Goal: Task Accomplishment & Management: Complete application form

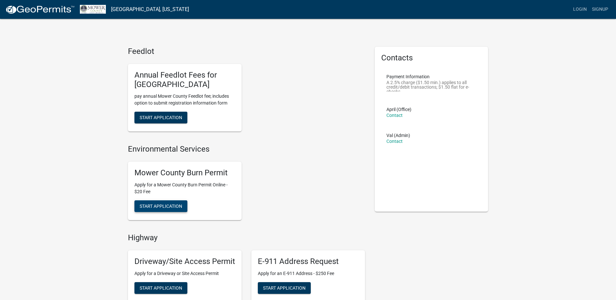
click at [150, 204] on span "Start Application" at bounding box center [161, 205] width 43 height 5
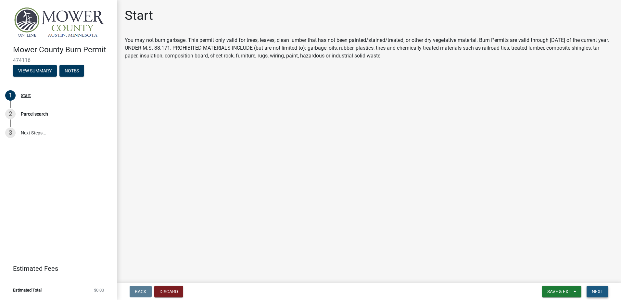
click at [593, 289] on span "Next" at bounding box center [597, 291] width 11 height 5
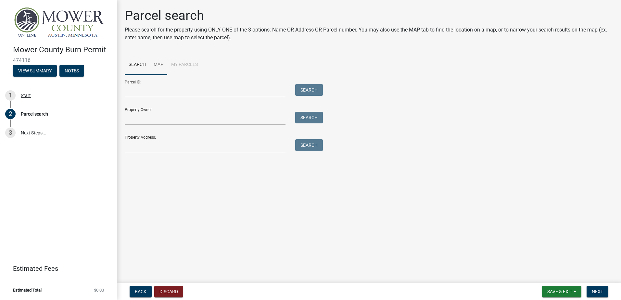
click at [159, 62] on link "Map" at bounding box center [159, 65] width 18 height 21
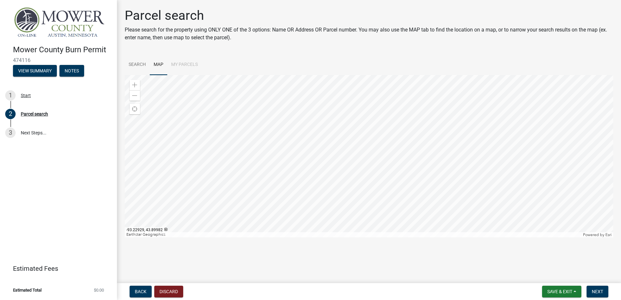
click at [182, 60] on li "My Parcels" at bounding box center [184, 65] width 34 height 21
click at [183, 63] on li "My Parcels" at bounding box center [184, 65] width 34 height 21
click at [162, 66] on link "Map" at bounding box center [159, 65] width 18 height 21
click at [146, 67] on link "Search" at bounding box center [137, 65] width 25 height 21
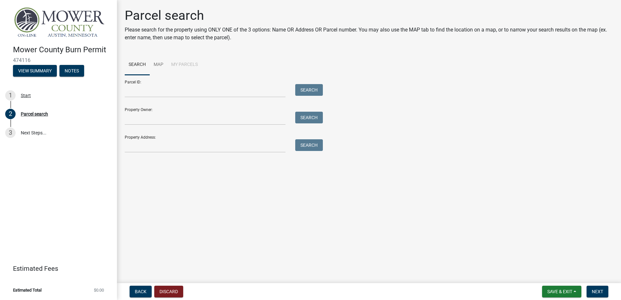
click at [195, 139] on div "Property Address: Search" at bounding box center [222, 141] width 195 height 22
click at [188, 139] on div "Property Address: Search" at bounding box center [222, 141] width 195 height 22
drag, startPoint x: 178, startPoint y: 149, endPoint x: 240, endPoint y: 148, distance: 62.0
click at [178, 149] on input "Property Address:" at bounding box center [205, 145] width 161 height 13
click at [312, 146] on button "Search" at bounding box center [309, 145] width 28 height 12
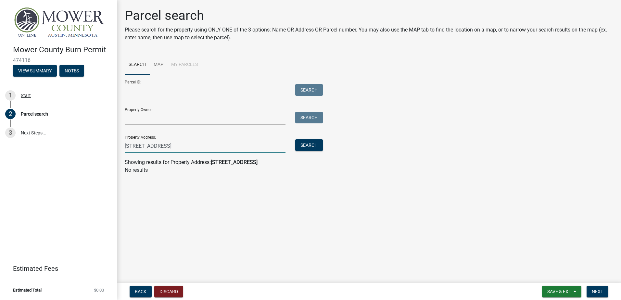
click at [199, 146] on input "[STREET_ADDRESS]" at bounding box center [205, 145] width 161 height 13
type input "[STREET_ADDRESS][PERSON_NAME]"
click at [306, 147] on button "Search" at bounding box center [309, 145] width 28 height 12
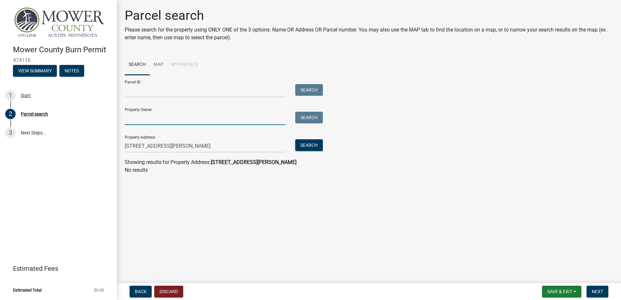
drag, startPoint x: 199, startPoint y: 116, endPoint x: 184, endPoint y: 121, distance: 15.9
click at [199, 116] on input "Property Owner:" at bounding box center [205, 118] width 161 height 13
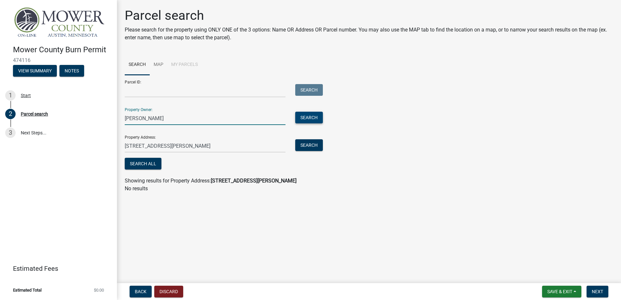
type input "[PERSON_NAME]"
click at [310, 114] on button "Search" at bounding box center [309, 118] width 28 height 12
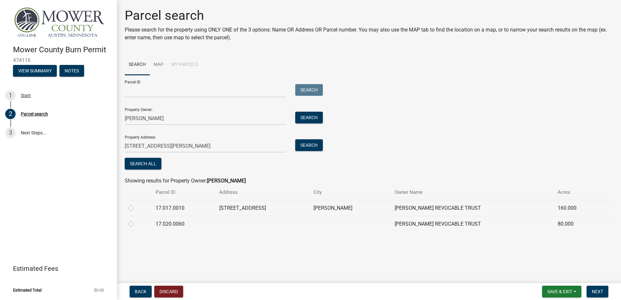
click at [136, 204] on label at bounding box center [136, 204] width 0 height 0
click at [136, 208] on input "radio" at bounding box center [138, 206] width 4 height 4
radio input "true"
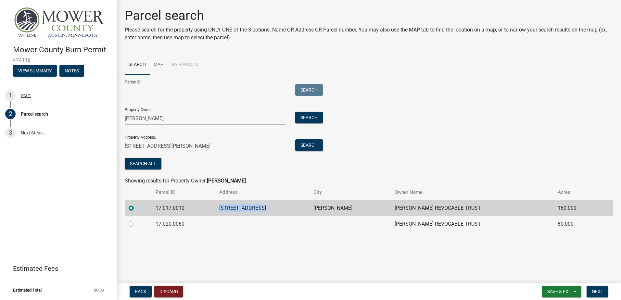
drag, startPoint x: 270, startPoint y: 209, endPoint x: 212, endPoint y: 209, distance: 58.1
click at [212, 209] on tr "17.017.0010 [STREET_ADDRESS][PERSON_NAME] [PERSON_NAME] REVOCABLE TRUST 160.000" at bounding box center [369, 208] width 488 height 16
copy tr "[STREET_ADDRESS]"
click at [136, 220] on label at bounding box center [136, 220] width 0 height 0
click at [136, 224] on input "radio" at bounding box center [138, 222] width 4 height 4
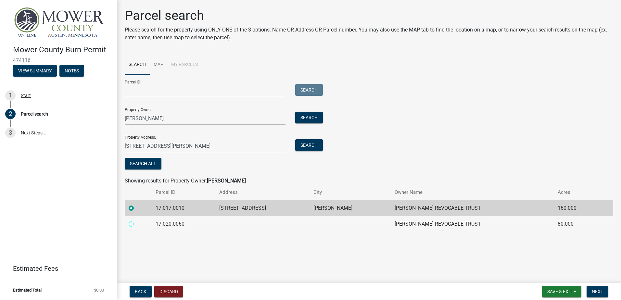
radio input "true"
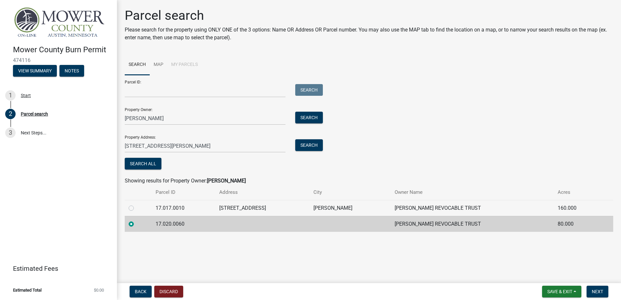
click at [136, 204] on label at bounding box center [136, 204] width 0 height 0
click at [136, 208] on input "radio" at bounding box center [138, 206] width 4 height 4
radio input "true"
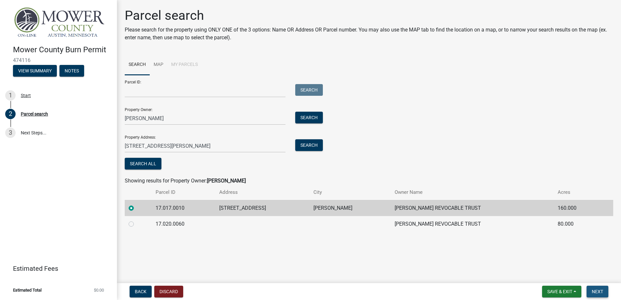
click at [596, 293] on span "Next" at bounding box center [597, 291] width 11 height 5
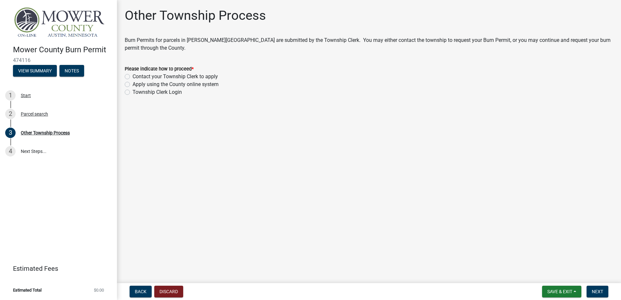
click at [132, 84] on label "Apply using the County online system" at bounding box center [175, 85] width 86 height 8
click at [132, 84] on input "Apply using the County online system" at bounding box center [134, 83] width 4 height 4
radio input "true"
click at [602, 293] on span "Next" at bounding box center [597, 291] width 11 height 5
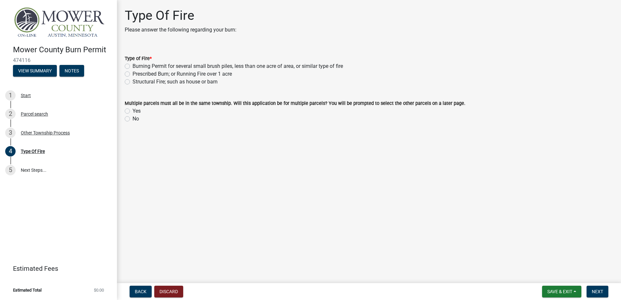
click at [132, 82] on label "Structural Fire; such as house or barn" at bounding box center [174, 82] width 85 height 8
click at [132, 82] on input "Structural Fire; such as house or barn" at bounding box center [134, 80] width 4 height 4
radio input "true"
click at [132, 111] on label "Yes" at bounding box center [136, 111] width 8 height 8
click at [132, 111] on input "Yes" at bounding box center [134, 109] width 4 height 4
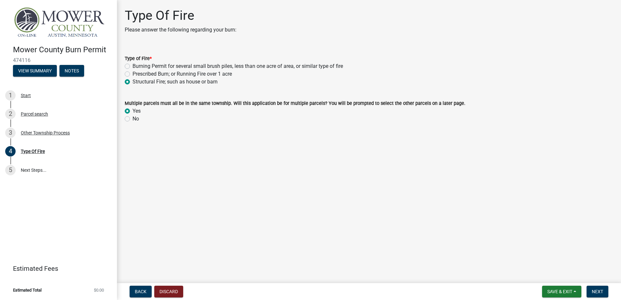
radio input "true"
click at [605, 291] on button "Next" at bounding box center [597, 292] width 22 height 12
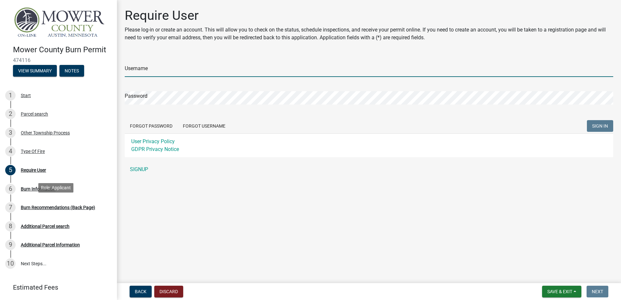
type input "WHansen"
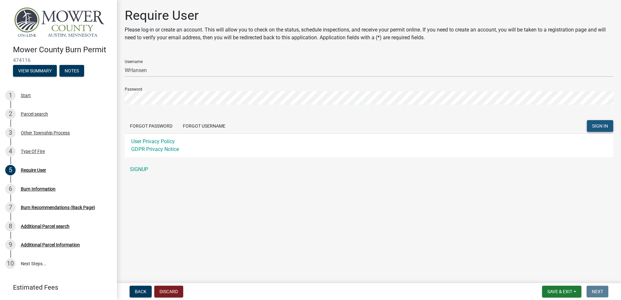
click at [597, 128] on span "SIGN IN" at bounding box center [600, 125] width 16 height 5
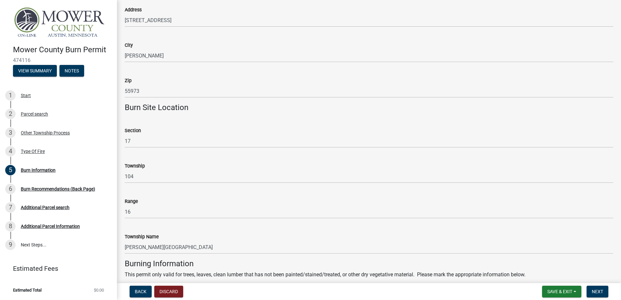
scroll to position [422, 0]
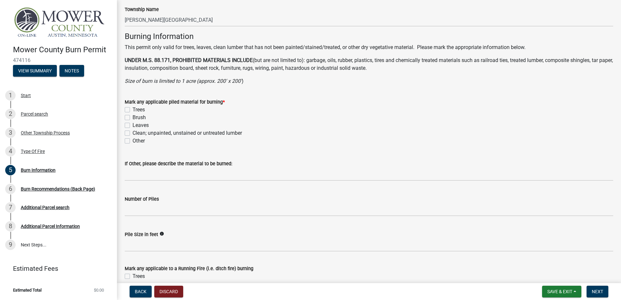
click at [132, 111] on label "Trees" at bounding box center [138, 110] width 12 height 8
click at [132, 110] on input "Trees" at bounding box center [134, 108] width 4 height 4
checkbox input "true"
checkbox input "false"
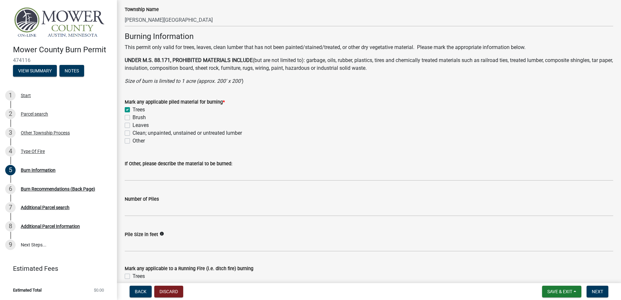
checkbox input "false"
click at [132, 118] on label "Brush" at bounding box center [138, 118] width 13 height 8
click at [132, 118] on input "Brush" at bounding box center [134, 116] width 4 height 4
checkbox input "true"
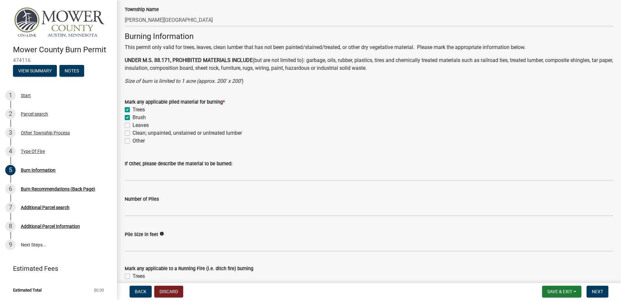
checkbox input "true"
checkbox input "false"
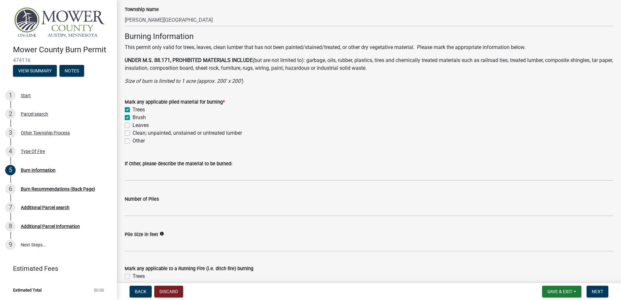
click at [132, 124] on label "Leaves" at bounding box center [140, 125] width 16 height 8
click at [132, 124] on input "Leaves" at bounding box center [134, 123] width 4 height 4
checkbox input "true"
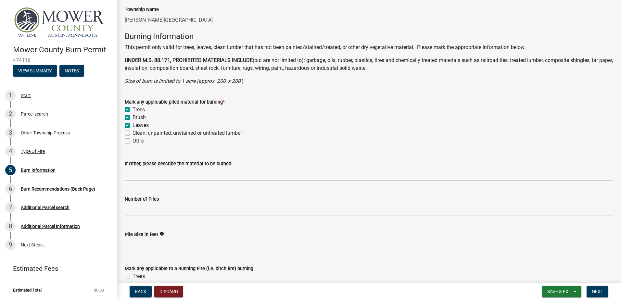
checkbox input "true"
checkbox input "false"
click at [132, 125] on label "Leaves" at bounding box center [140, 125] width 16 height 8
click at [132, 125] on input "Leaves" at bounding box center [134, 123] width 4 height 4
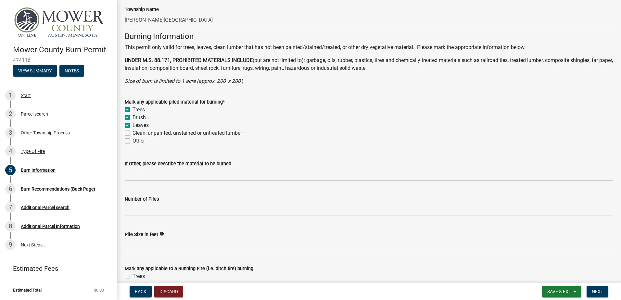
checkbox input "false"
checkbox input "true"
checkbox input "false"
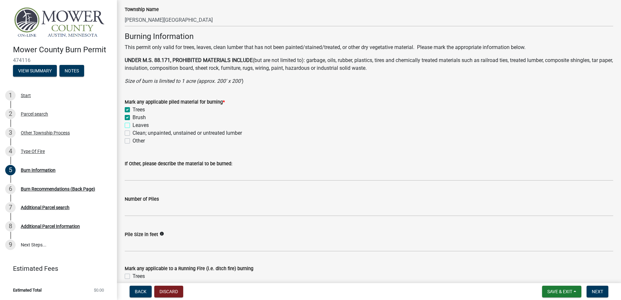
checkbox input "false"
click at [132, 134] on label "Clean; unpainted, unstained or untreated lumber" at bounding box center [186, 133] width 109 height 8
click at [132, 133] on input "Clean; unpainted, unstained or untreated lumber" at bounding box center [134, 131] width 4 height 4
checkbox input "true"
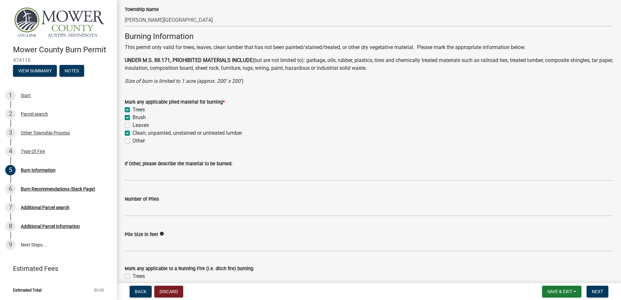
checkbox input "true"
checkbox input "false"
checkbox input "true"
checkbox input "false"
click at [132, 117] on label "Brush" at bounding box center [138, 118] width 13 height 8
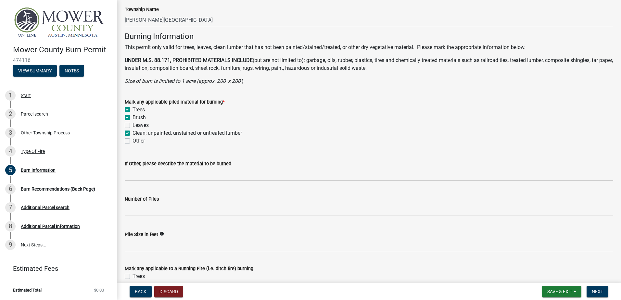
click at [132, 117] on input "Brush" at bounding box center [134, 116] width 4 height 4
checkbox input "false"
checkbox input "true"
checkbox input "false"
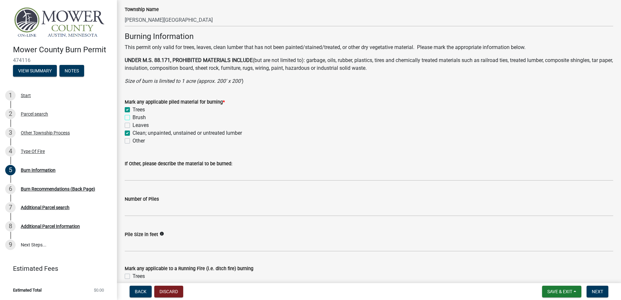
checkbox input "true"
checkbox input "false"
click at [132, 108] on label "Trees" at bounding box center [138, 110] width 12 height 8
click at [132, 108] on input "Trees" at bounding box center [134, 108] width 4 height 4
checkbox input "false"
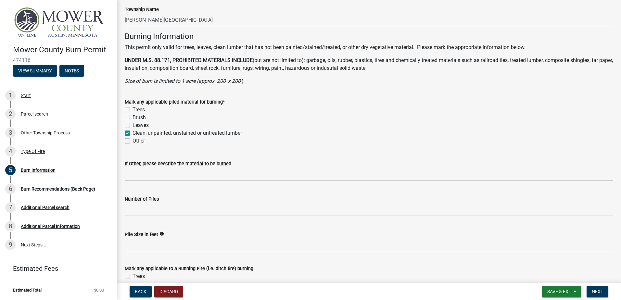
checkbox input "false"
checkbox input "true"
checkbox input "false"
click at [132, 110] on label "Trees" at bounding box center [138, 110] width 12 height 8
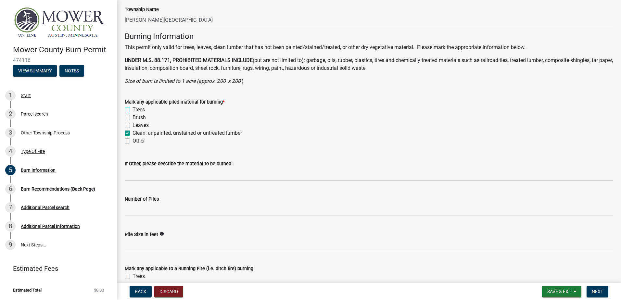
click at [132, 110] on input "Trees" at bounding box center [134, 108] width 4 height 4
checkbox input "true"
checkbox input "false"
checkbox input "true"
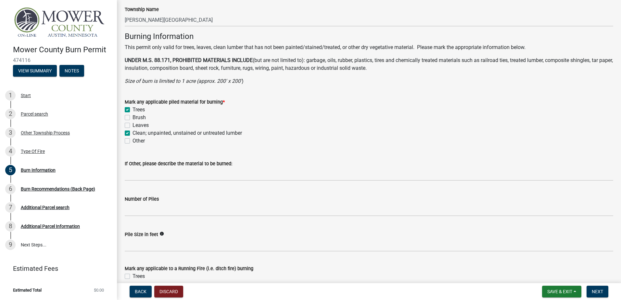
checkbox input "false"
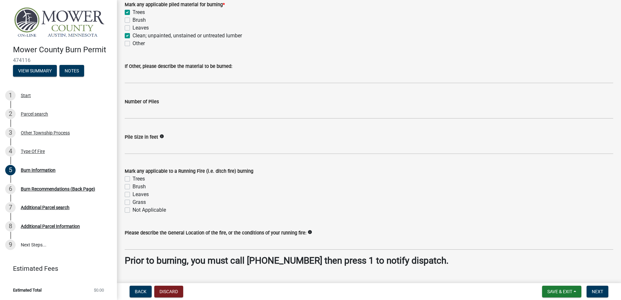
scroll to position [390, 0]
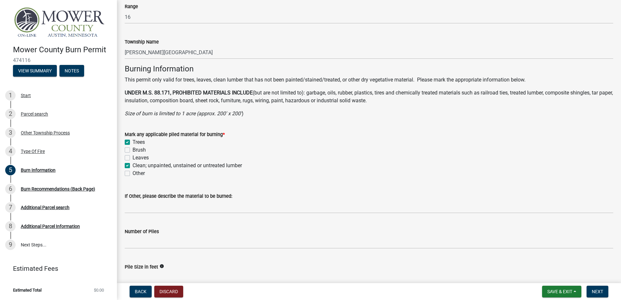
click at [132, 142] on label "Trees" at bounding box center [138, 142] width 12 height 8
click at [132, 142] on input "Trees" at bounding box center [134, 140] width 4 height 4
checkbox input "false"
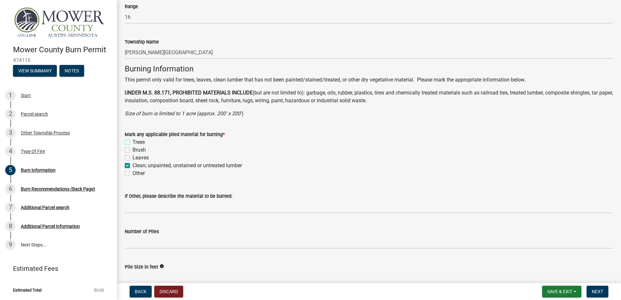
checkbox input "true"
checkbox input "false"
click at [132, 142] on label "Trees" at bounding box center [138, 142] width 12 height 8
click at [132, 142] on input "Trees" at bounding box center [134, 140] width 4 height 4
checkbox input "true"
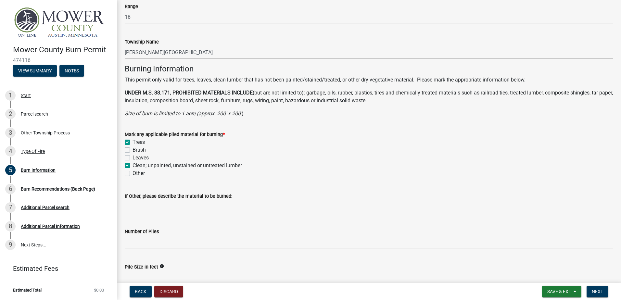
checkbox input "false"
checkbox input "true"
checkbox input "false"
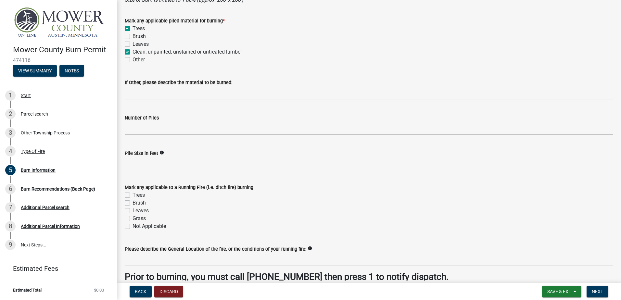
scroll to position [536, 0]
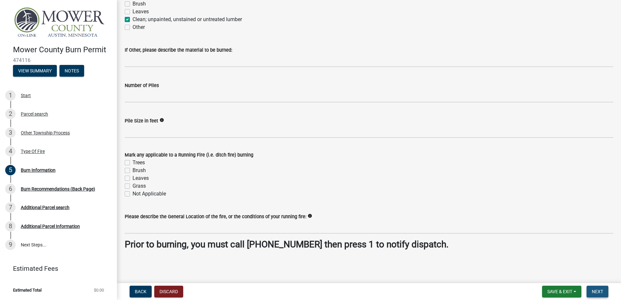
click at [595, 290] on span "Next" at bounding box center [597, 291] width 11 height 5
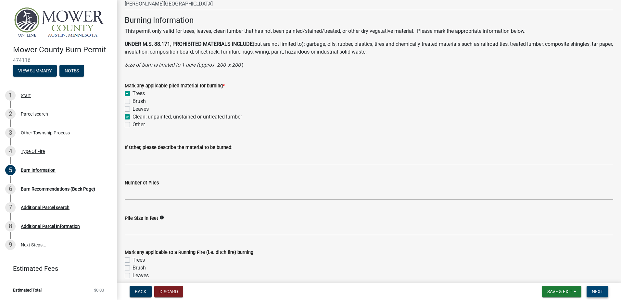
scroll to position [544, 0]
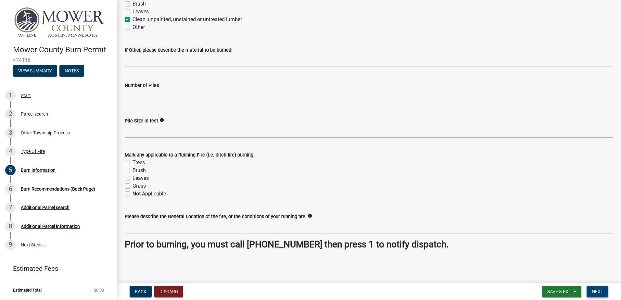
click at [601, 293] on span "Next" at bounding box center [597, 291] width 11 height 5
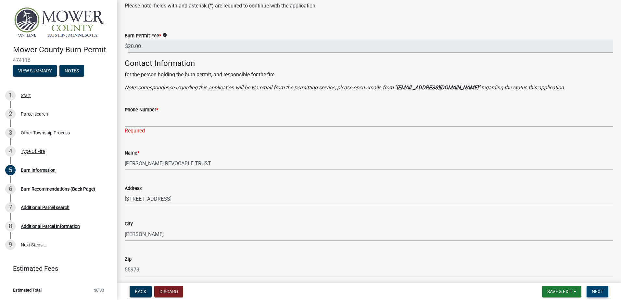
scroll to position [0, 0]
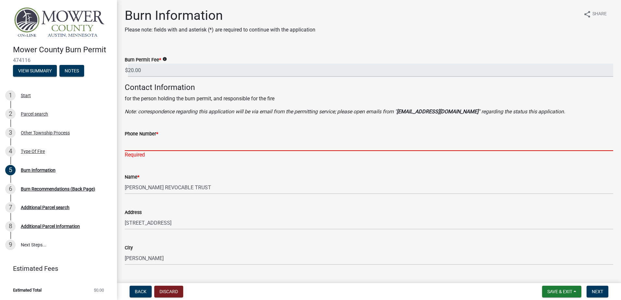
click at [171, 144] on input "Phone Number *" at bounding box center [369, 144] width 488 height 13
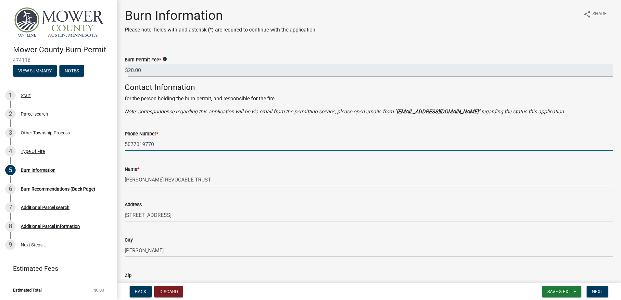
type input "5072081422"
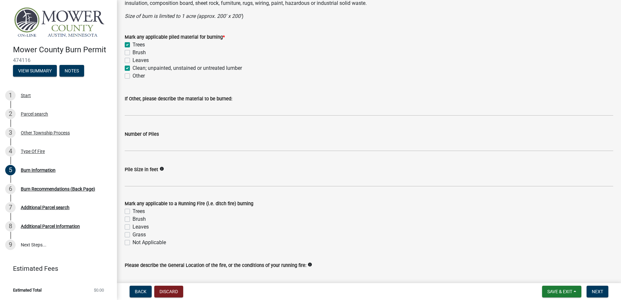
scroll to position [536, 0]
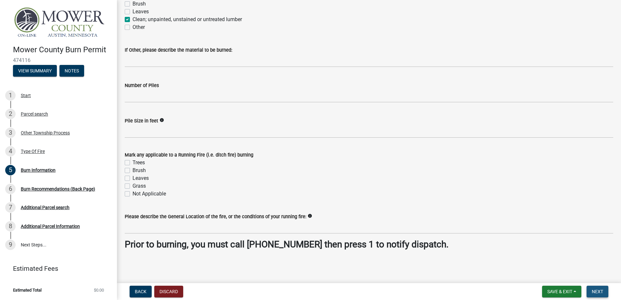
click at [601, 291] on span "Next" at bounding box center [597, 291] width 11 height 5
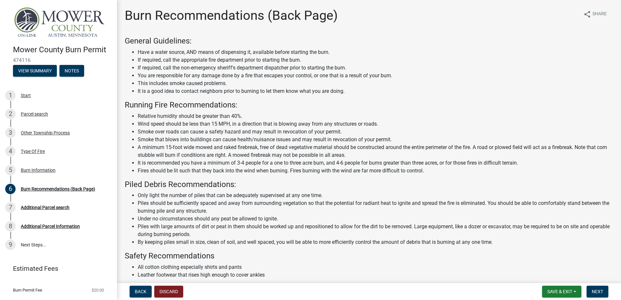
scroll to position [52, 0]
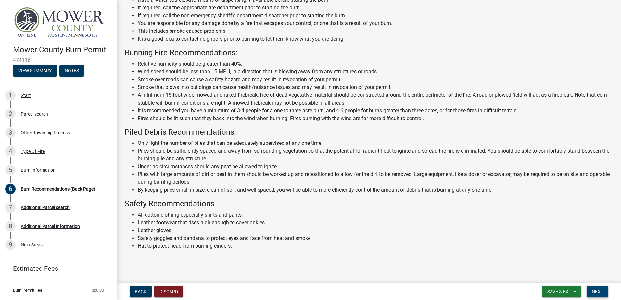
click at [607, 292] on button "Next" at bounding box center [597, 292] width 22 height 12
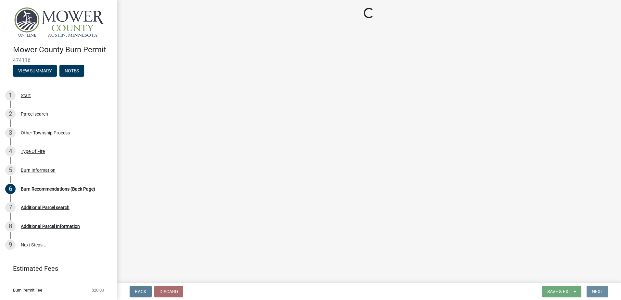
scroll to position [0, 0]
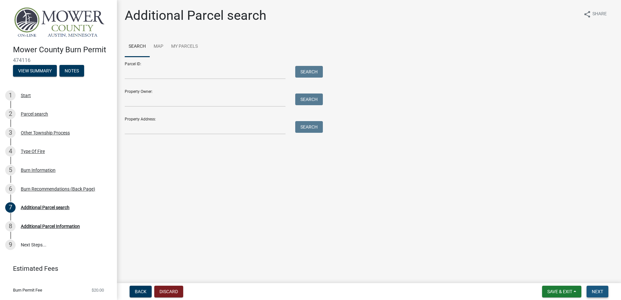
click at [600, 289] on span "Next" at bounding box center [597, 291] width 11 height 5
click at [594, 291] on span "Next" at bounding box center [597, 291] width 11 height 5
click at [158, 81] on form "Parcel ID: Search Property Owner: Search Property Address: Search Getting Parce…" at bounding box center [222, 102] width 195 height 91
click at [141, 294] on span "Back" at bounding box center [141, 291] width 12 height 5
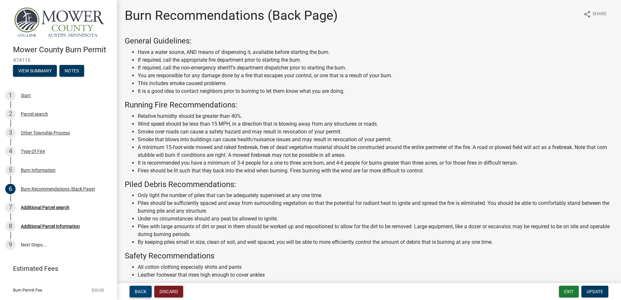
click at [141, 293] on span "Back" at bounding box center [141, 291] width 12 height 5
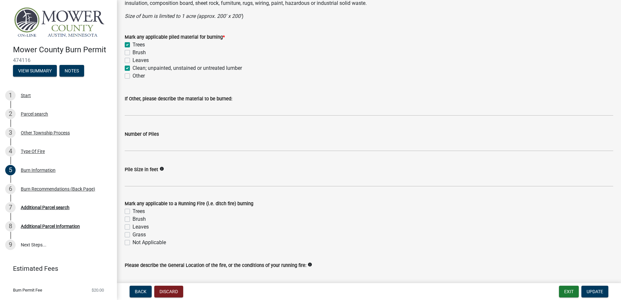
scroll to position [536, 0]
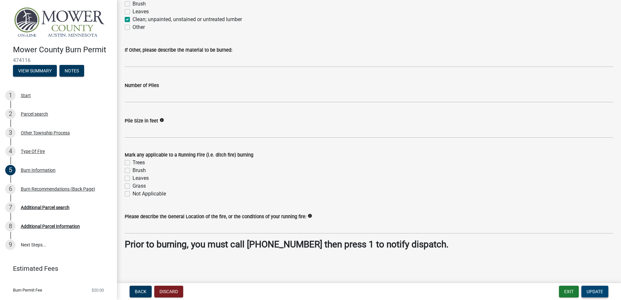
click at [590, 294] on span "Update" at bounding box center [594, 291] width 17 height 5
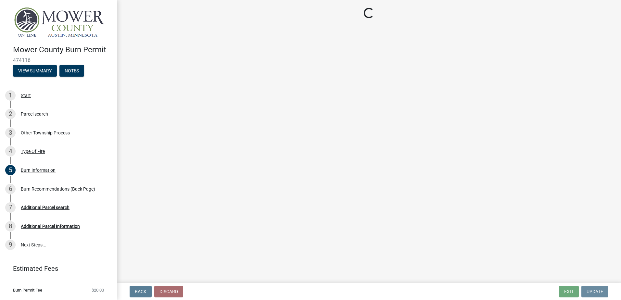
scroll to position [0, 0]
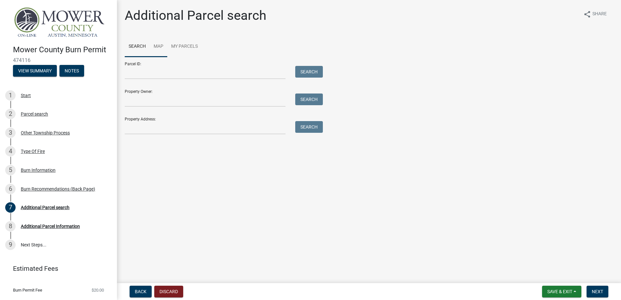
click at [152, 44] on link "Map" at bounding box center [159, 46] width 18 height 21
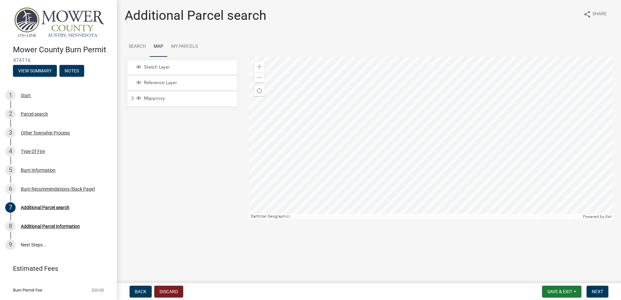
scroll to position [13, 0]
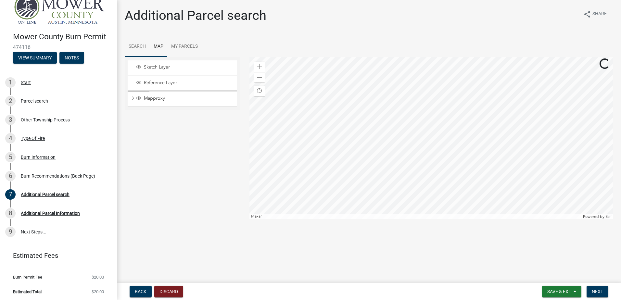
click at [139, 51] on link "Search" at bounding box center [137, 46] width 25 height 21
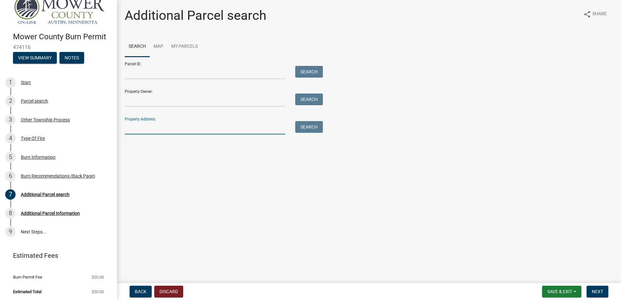
click at [180, 132] on input "Property Address:" at bounding box center [205, 127] width 161 height 13
click at [148, 99] on input "Property Owner:" at bounding box center [205, 100] width 161 height 13
click at [555, 296] on button "Save & Exit" at bounding box center [561, 292] width 39 height 12
click at [439, 211] on main "Additional Parcel search share Share Search Map My Parcels Parcel ID: Search Pr…" at bounding box center [369, 140] width 504 height 281
click at [596, 297] on button "Next" at bounding box center [597, 292] width 22 height 12
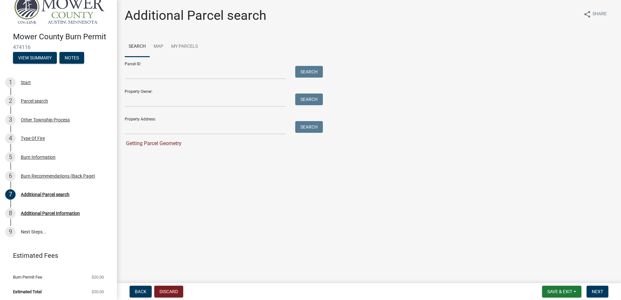
click at [295, 196] on main "Additional Parcel search share Share Search Map My Parcels Parcel ID: Search Pr…" at bounding box center [369, 140] width 504 height 281
click at [136, 102] on input "Property Owner:" at bounding box center [205, 100] width 161 height 13
click at [144, 96] on input "Property Owner:" at bounding box center [205, 100] width 161 height 13
type input "[PERSON_NAME]"
click at [308, 102] on button "Search" at bounding box center [309, 100] width 28 height 12
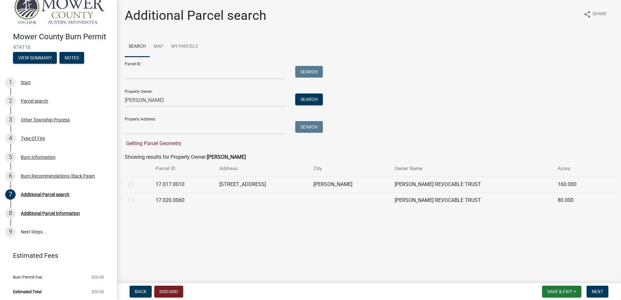
click at [140, 200] on div at bounding box center [138, 200] width 19 height 8
click at [136, 196] on label at bounding box center [136, 196] width 0 height 0
click at [136, 199] on input "radio" at bounding box center [138, 198] width 4 height 4
radio input "true"
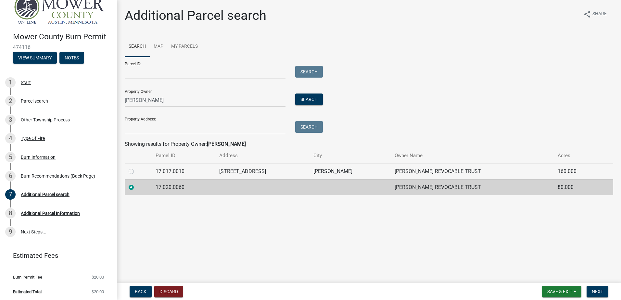
click at [130, 194] on td at bounding box center [138, 187] width 27 height 16
click at [129, 174] on div at bounding box center [138, 172] width 19 height 8
click at [136, 168] on label at bounding box center [136, 168] width 0 height 0
click at [136, 172] on input "radio" at bounding box center [138, 170] width 4 height 4
radio input "true"
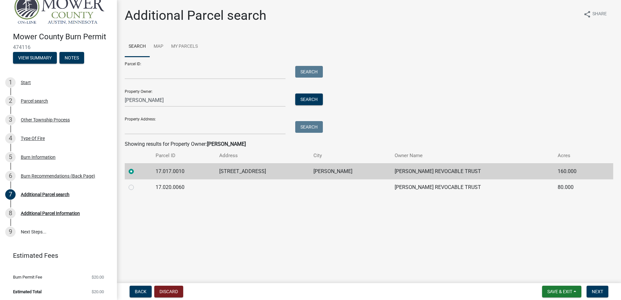
click at [315, 219] on main "Additional Parcel search share Share Search Map My Parcels Parcel ID: Search Pr…" at bounding box center [369, 140] width 504 height 281
click at [598, 290] on span "Next" at bounding box center [597, 291] width 11 height 5
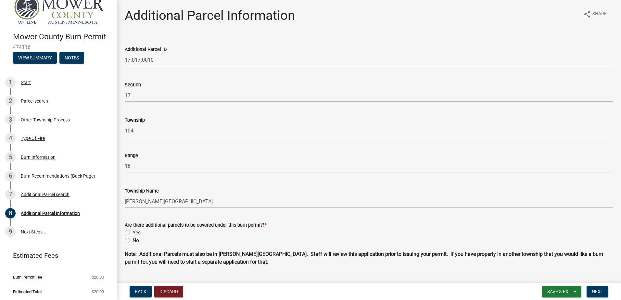
scroll to position [16, 0]
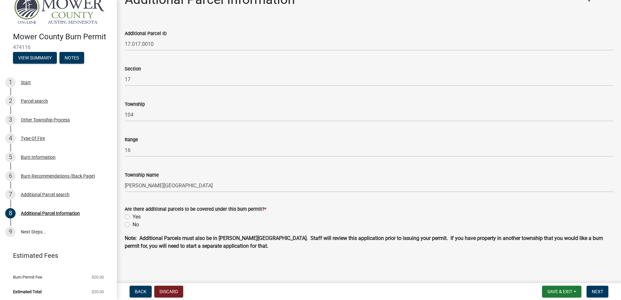
click at [127, 221] on div "No" at bounding box center [369, 225] width 488 height 8
click at [132, 224] on label "No" at bounding box center [135, 225] width 6 height 8
click at [132, 224] on input "No" at bounding box center [134, 223] width 4 height 4
radio input "true"
click at [592, 289] on span "Next" at bounding box center [597, 291] width 11 height 5
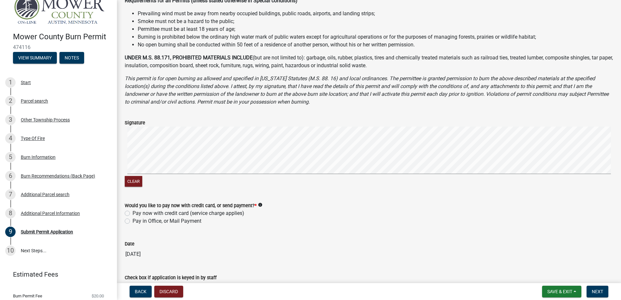
scroll to position [195, 0]
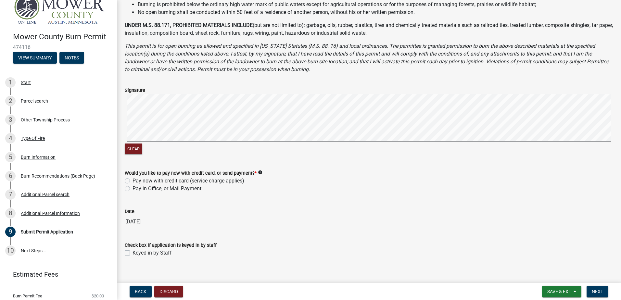
click at [132, 182] on label "Pay now with credit card (service charge applies)" at bounding box center [188, 181] width 112 height 8
click at [132, 181] on input "Pay now with credit card (service charge applies)" at bounding box center [134, 179] width 4 height 4
radio input "true"
click at [597, 291] on span "Next" at bounding box center [597, 291] width 11 height 5
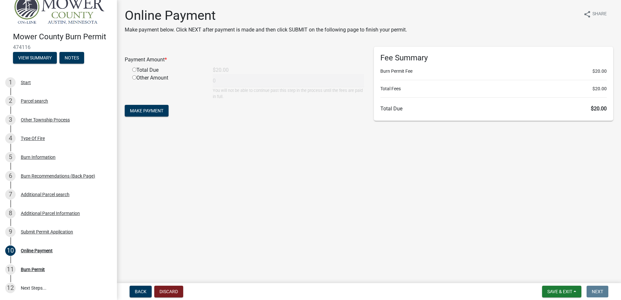
click at [135, 70] on input "radio" at bounding box center [134, 70] width 4 height 4
radio input "true"
type input "20"
click at [166, 116] on button "Make Payment" at bounding box center [147, 111] width 44 height 12
